Goal: Find contact information: Find contact information

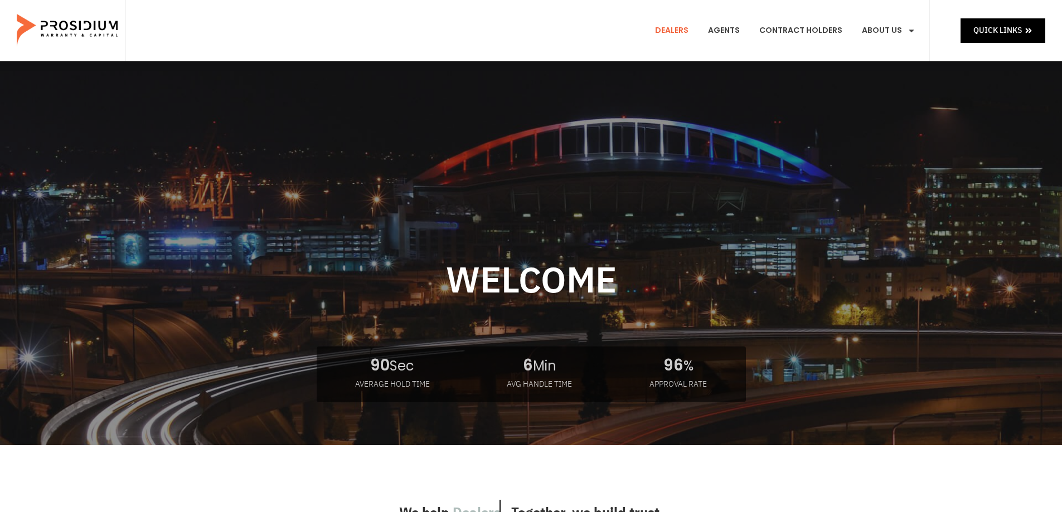
click at [680, 29] on link "Dealers" at bounding box center [671, 30] width 50 height 41
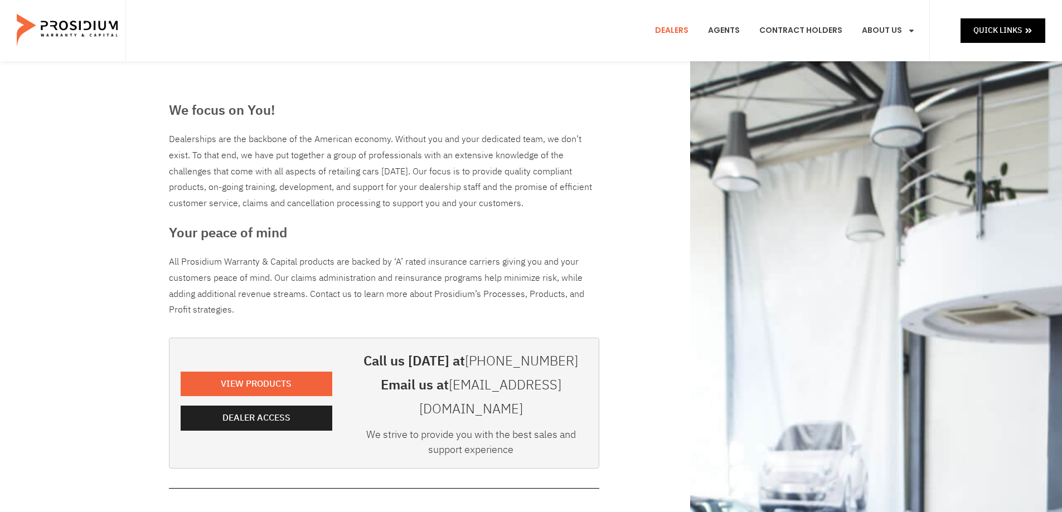
click at [530, 387] on link "[EMAIL_ADDRESS][DOMAIN_NAME]" at bounding box center [490, 397] width 142 height 44
click at [661, 140] on div "We focus on You! Dealerships are the backbone of the American economy. Without …" at bounding box center [531, 508] width 736 height 894
